Goal: Information Seeking & Learning: Check status

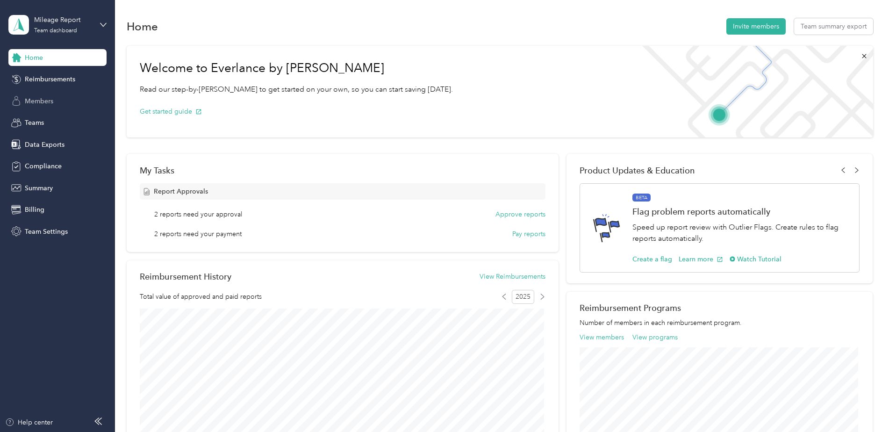
click at [47, 100] on span "Members" at bounding box center [39, 101] width 29 height 10
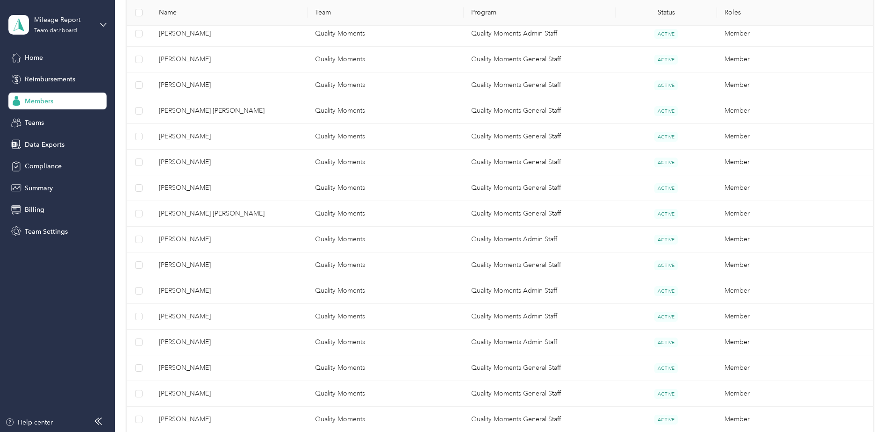
scroll to position [421, 0]
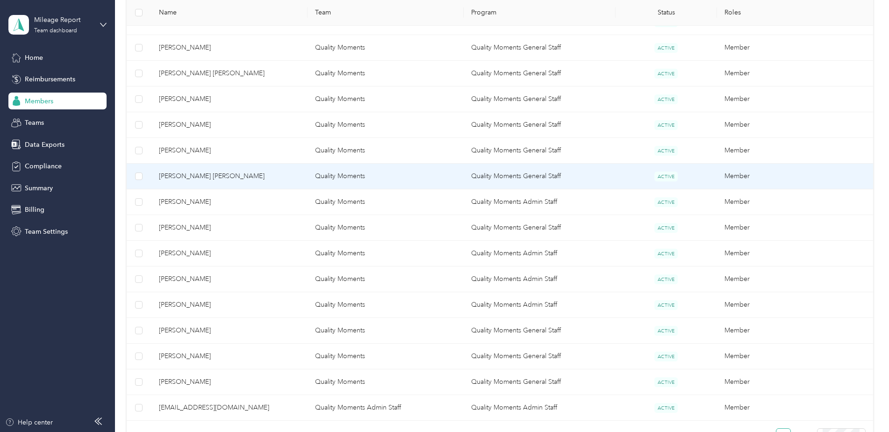
click at [197, 180] on span "Connor Tyo" at bounding box center [229, 176] width 141 height 10
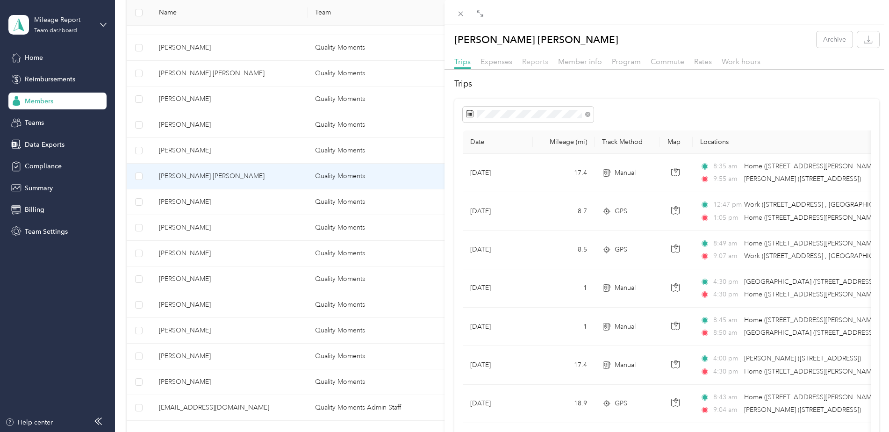
click at [536, 61] on span "Reports" at bounding box center [535, 61] width 26 height 9
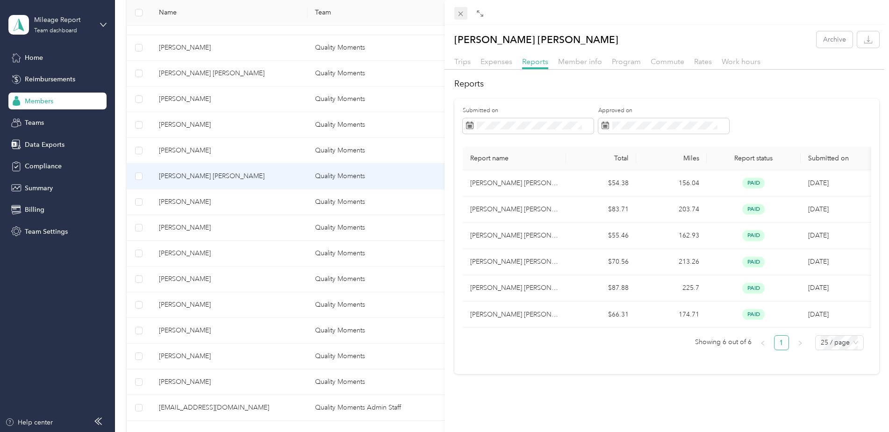
click at [460, 12] on icon at bounding box center [461, 14] width 8 height 8
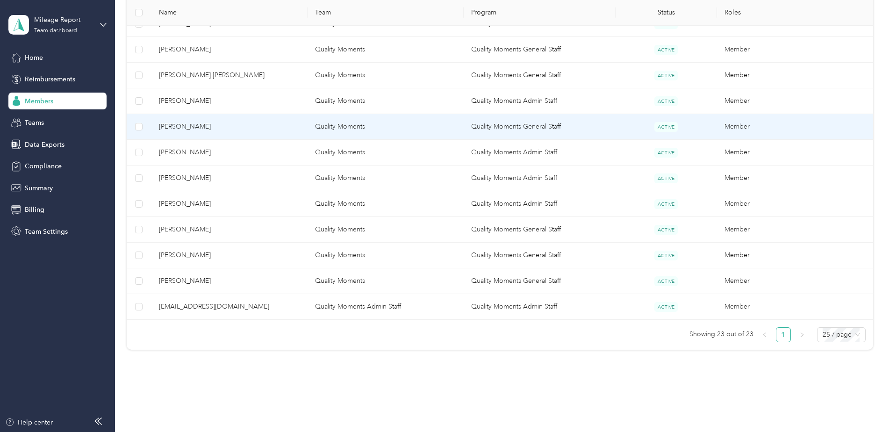
scroll to position [544, 0]
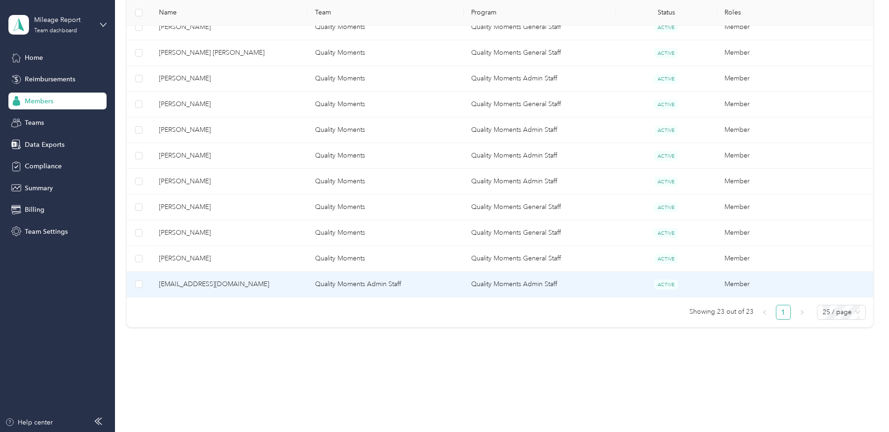
click at [227, 287] on span "merissahanish@qualitymomentsohio.com" at bounding box center [229, 284] width 141 height 10
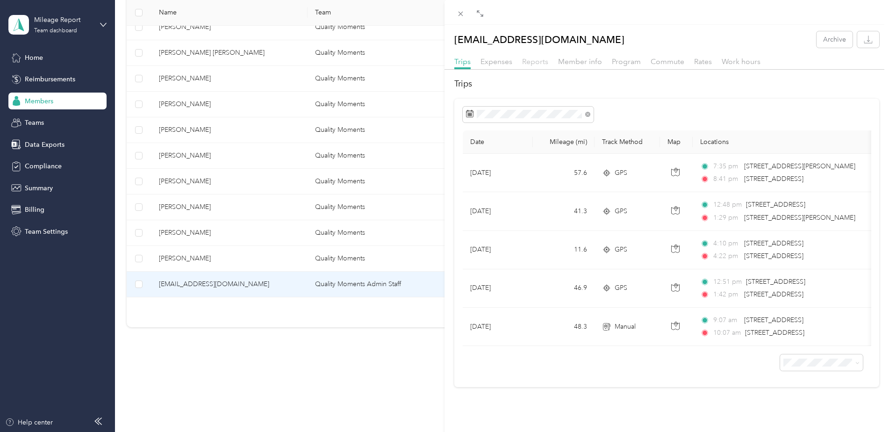
click at [532, 63] on span "Reports" at bounding box center [535, 61] width 26 height 9
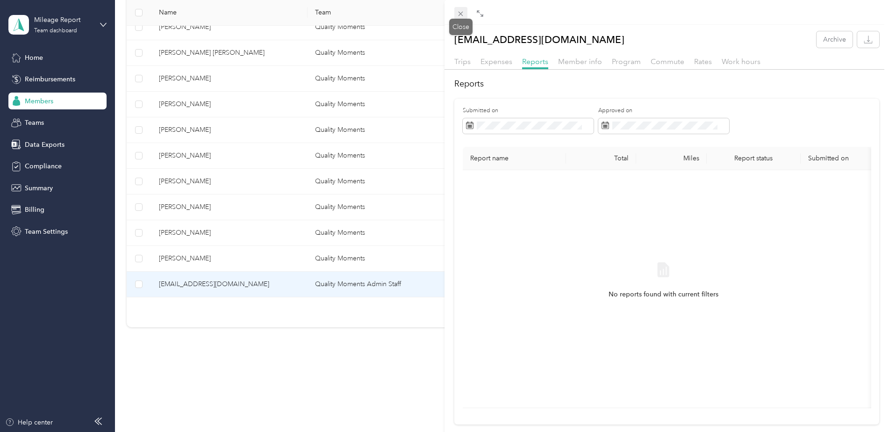
click at [460, 10] on icon at bounding box center [461, 14] width 8 height 8
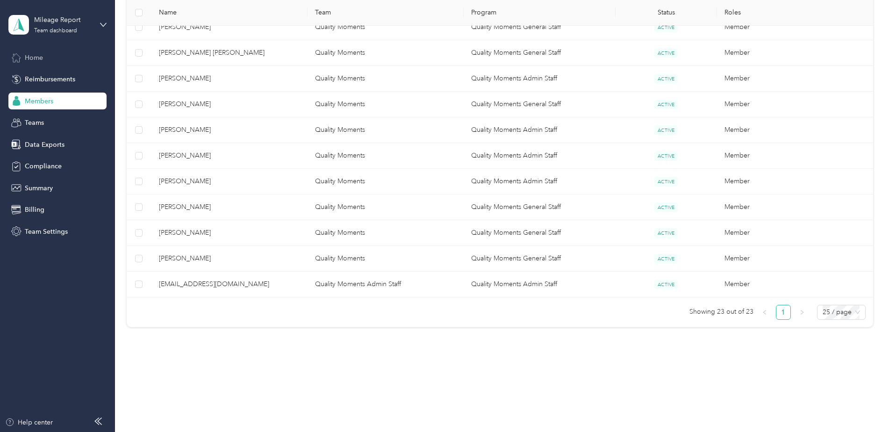
click at [45, 57] on div "Home" at bounding box center [57, 57] width 98 height 17
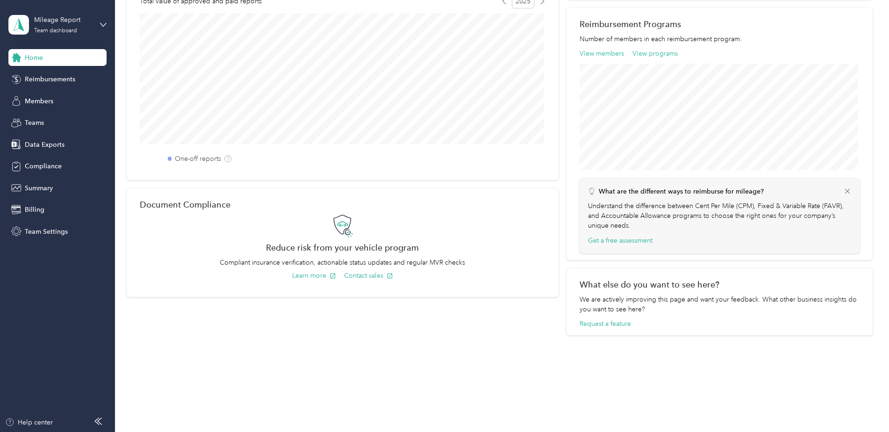
click at [36, 58] on span "Home" at bounding box center [34, 58] width 18 height 10
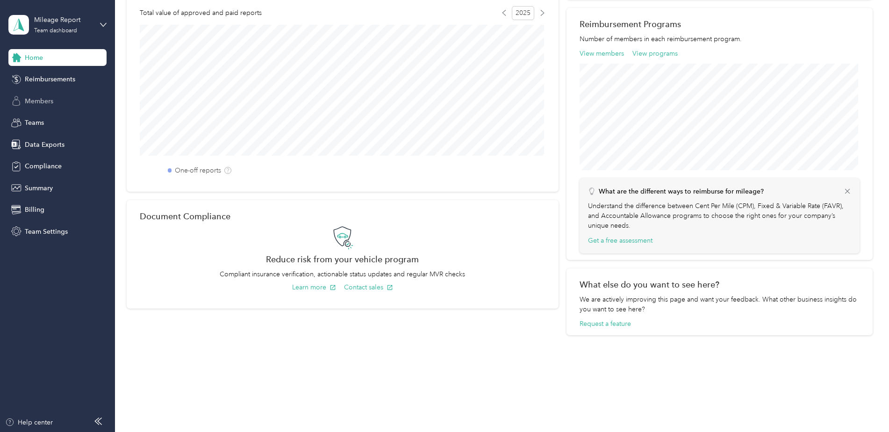
click at [44, 97] on span "Members" at bounding box center [39, 101] width 29 height 10
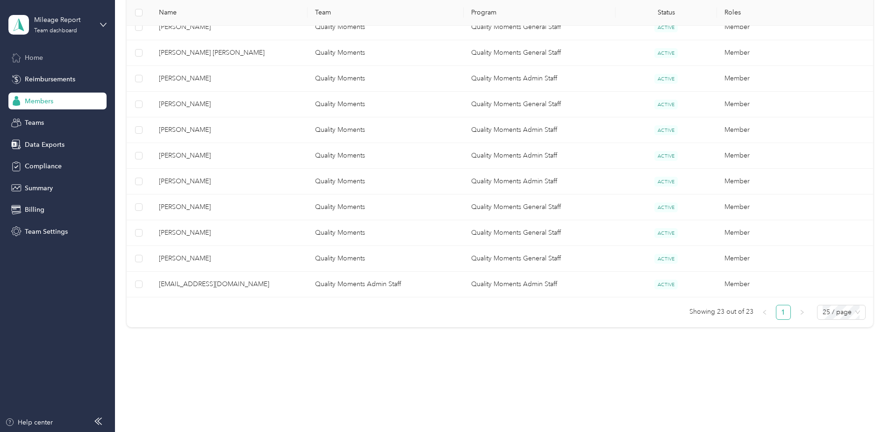
click at [52, 58] on div "Home" at bounding box center [57, 57] width 98 height 17
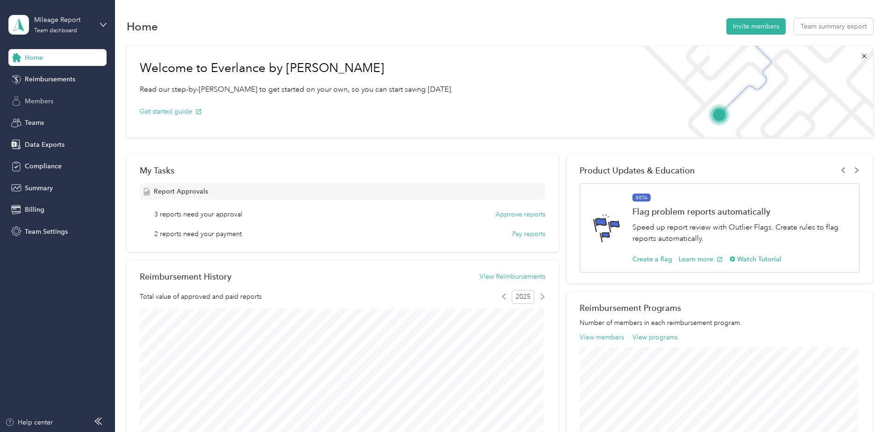
click at [36, 102] on span "Members" at bounding box center [39, 101] width 29 height 10
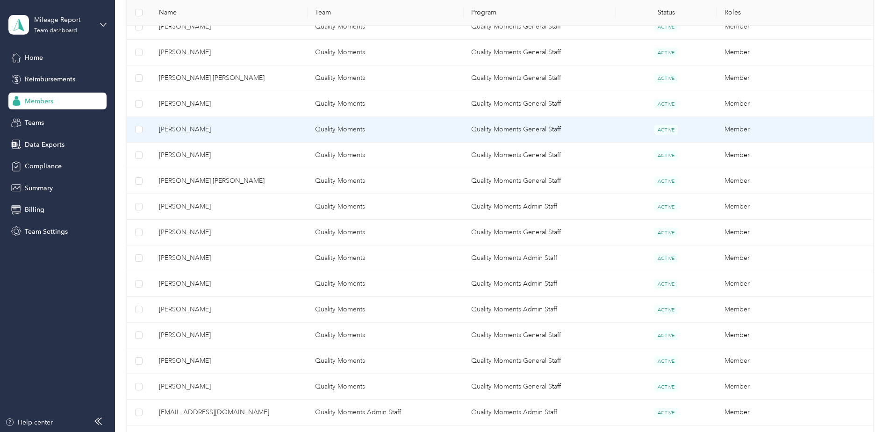
scroll to position [544, 0]
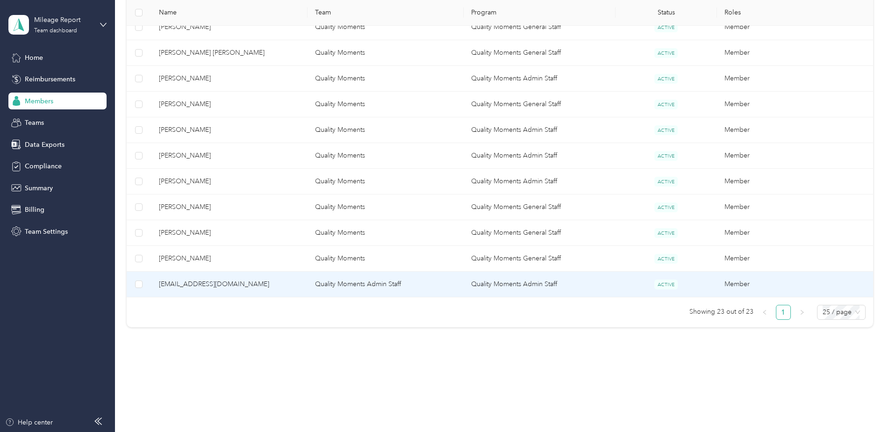
click at [228, 282] on span "merissahanish@qualitymomentsohio.com" at bounding box center [229, 284] width 141 height 10
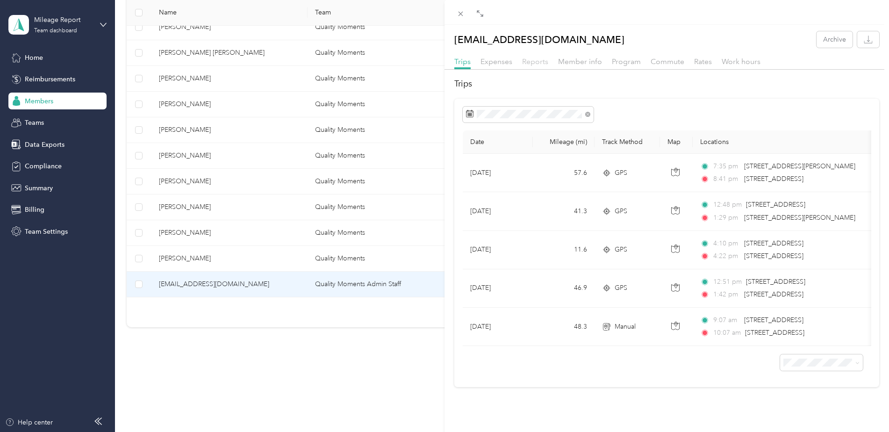
click at [539, 62] on span "Reports" at bounding box center [535, 61] width 26 height 9
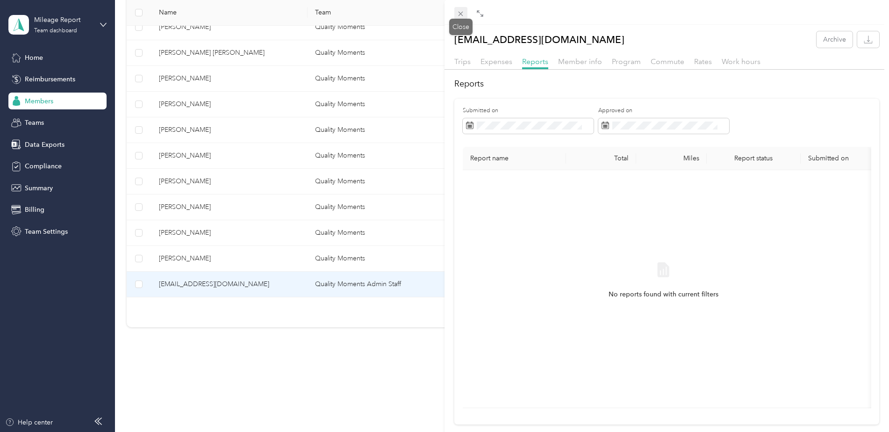
click at [461, 15] on icon at bounding box center [461, 14] width 8 height 8
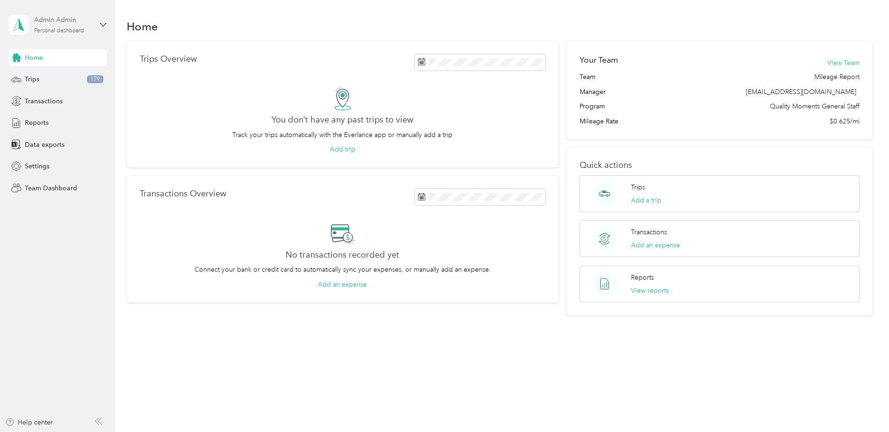
click at [55, 26] on div "Admin Admin Personal dashboard" at bounding box center [63, 24] width 58 height 19
click at [50, 74] on div "Team dashboard" at bounding box center [42, 77] width 50 height 10
